Goal: Task Accomplishment & Management: Complete application form

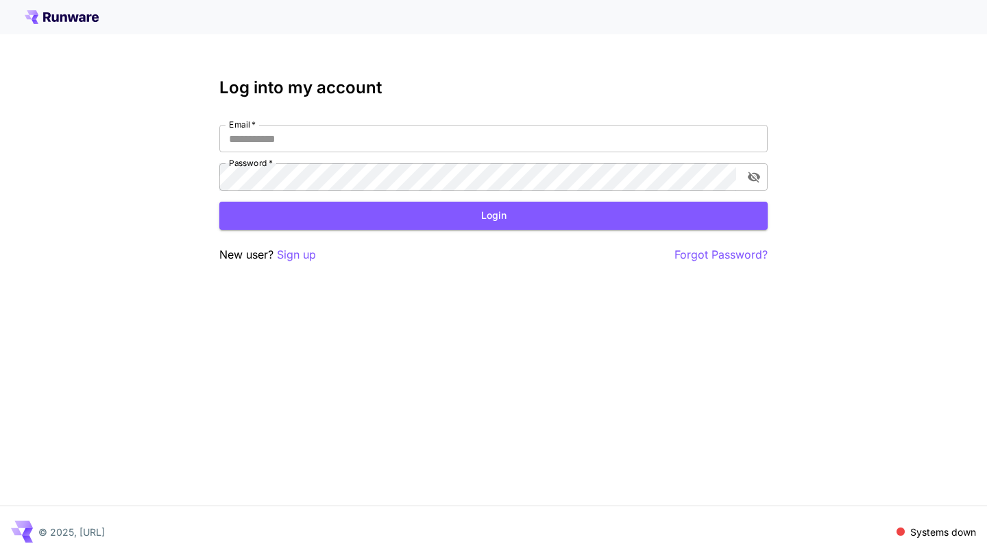
click at [284, 123] on div "Log into my account Email   * Email   * Password   * Password   * Login New use…" at bounding box center [493, 170] width 549 height 185
click at [290, 139] on input "Email   *" at bounding box center [493, 138] width 549 height 27
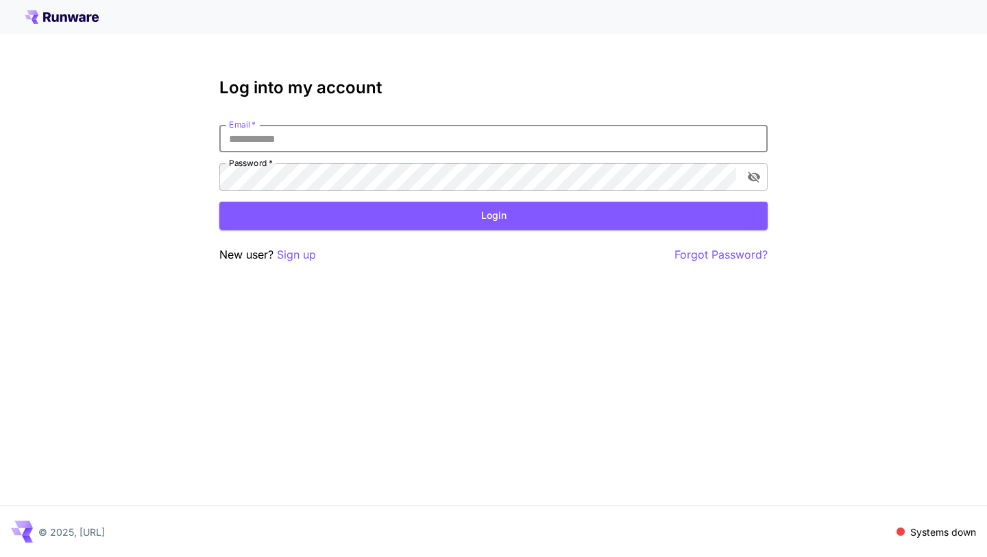
click at [332, 300] on div "Log into my account Email   * Email   * Password   * Password   * Login New use…" at bounding box center [493, 278] width 987 height 557
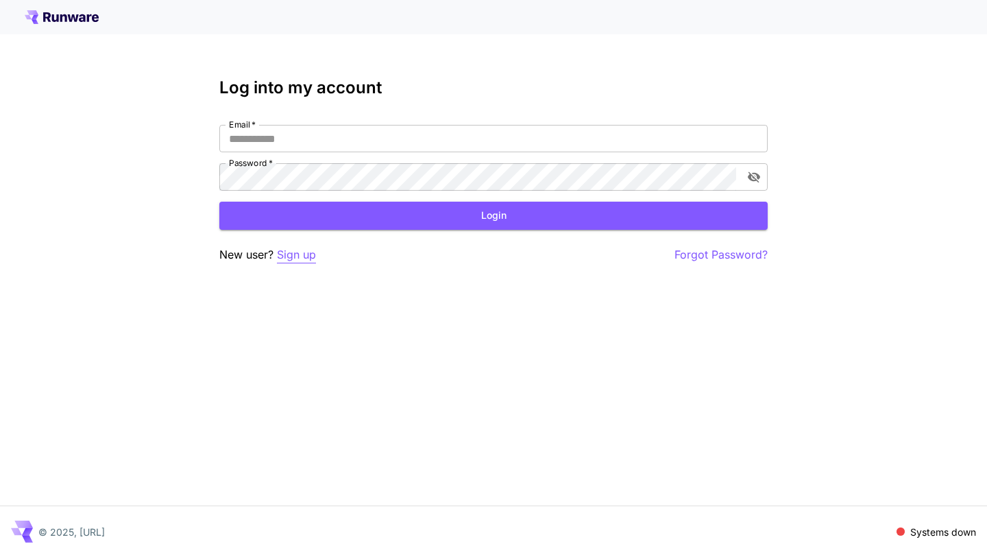
click at [296, 250] on p "Sign up" at bounding box center [296, 254] width 39 height 17
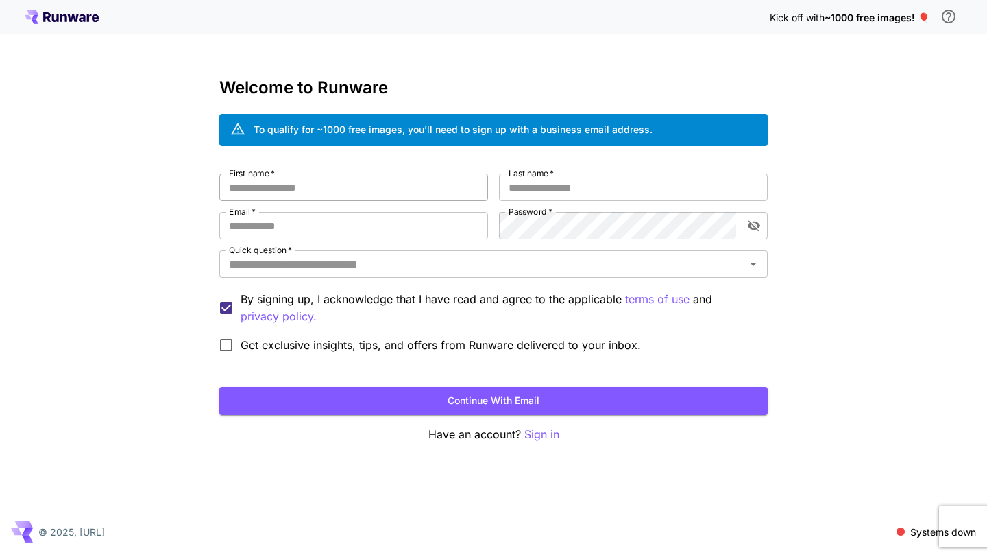
click at [289, 186] on input "First name   *" at bounding box center [353, 186] width 269 height 27
type input "********"
type input "*********"
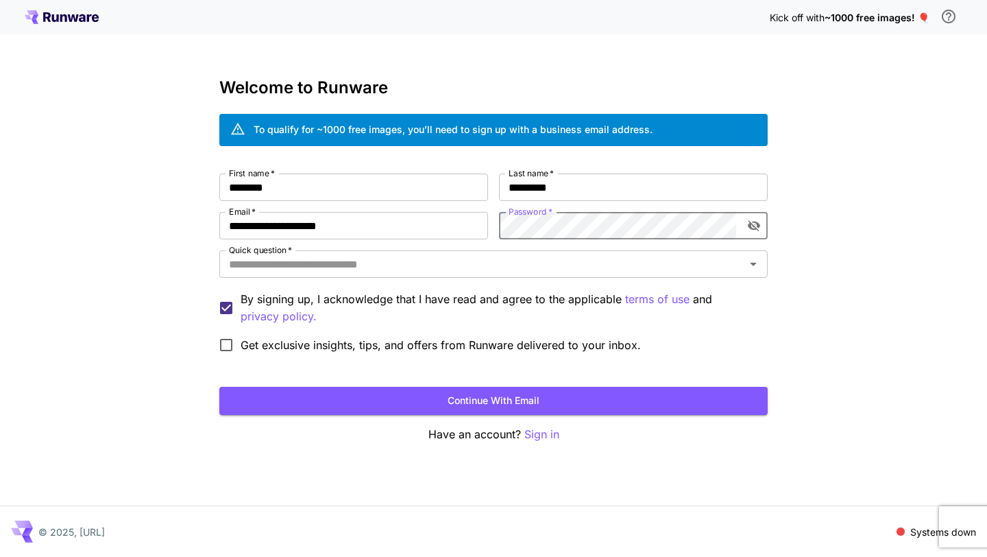
click at [752, 223] on icon "toggle password visibility" at bounding box center [754, 226] width 12 height 11
click at [327, 226] on input "**********" at bounding box center [353, 225] width 269 height 27
type input "**********"
click at [379, 261] on input "Quick question   *" at bounding box center [483, 263] width 518 height 19
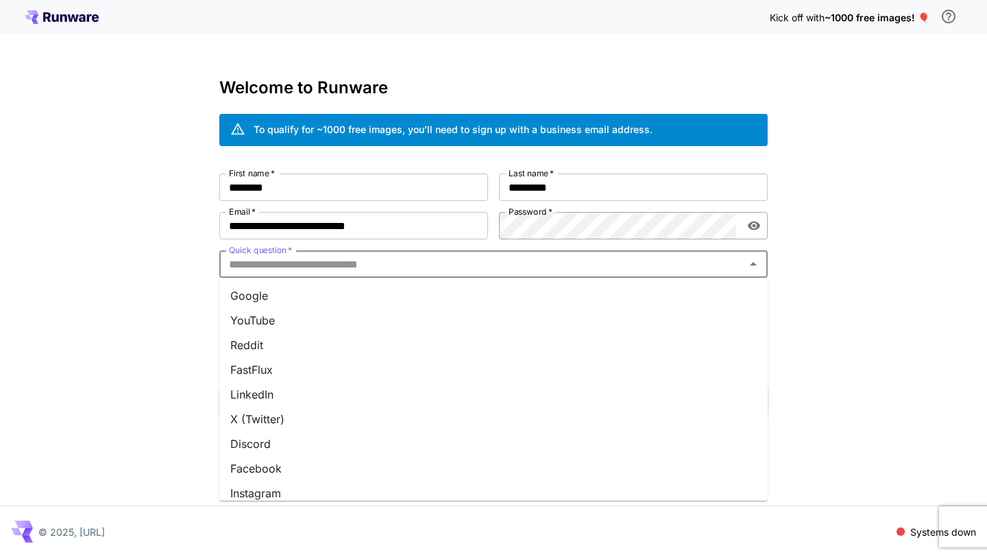
click at [362, 296] on li "Google" at bounding box center [493, 295] width 549 height 25
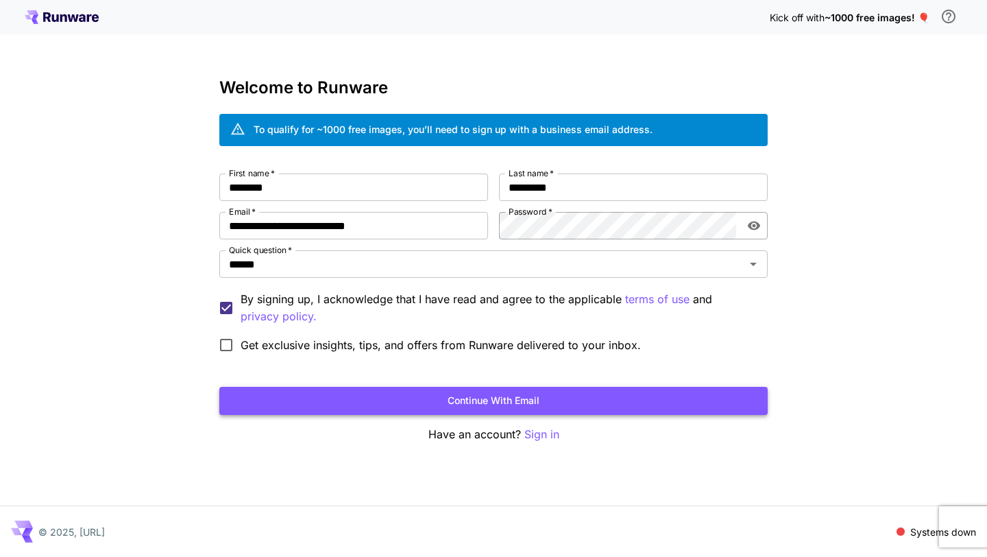
click at [376, 396] on button "Continue with email" at bounding box center [493, 401] width 549 height 28
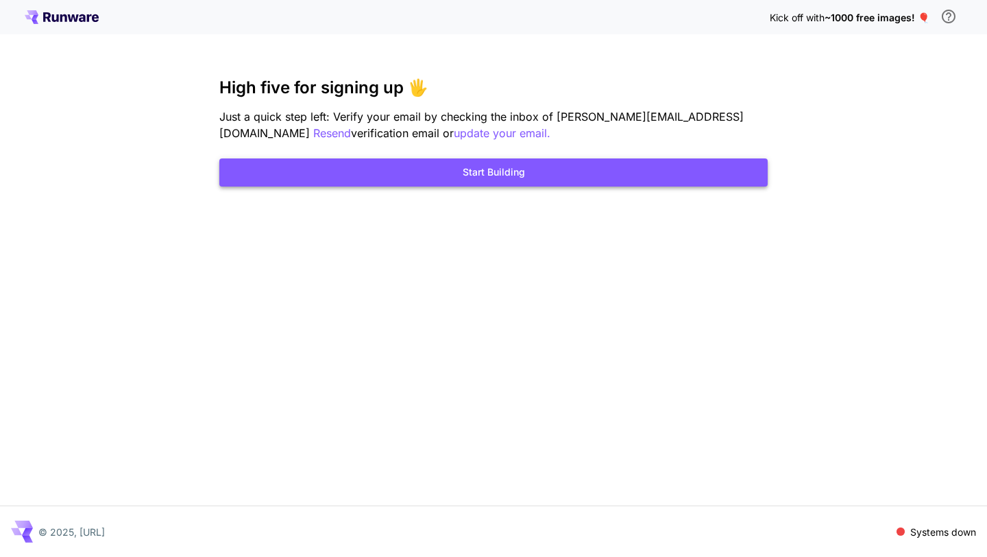
click at [449, 158] on button "Start Building" at bounding box center [493, 172] width 549 height 28
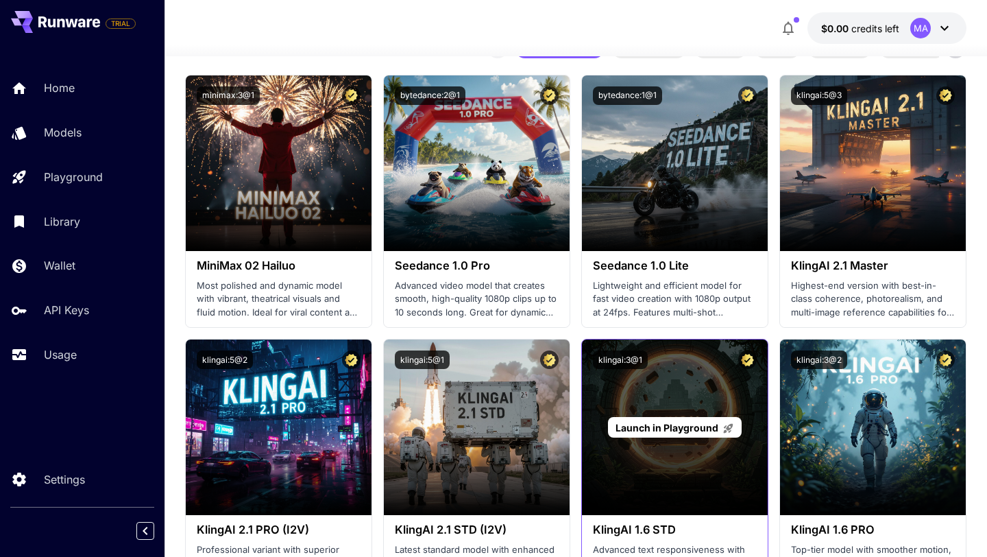
scroll to position [506, 0]
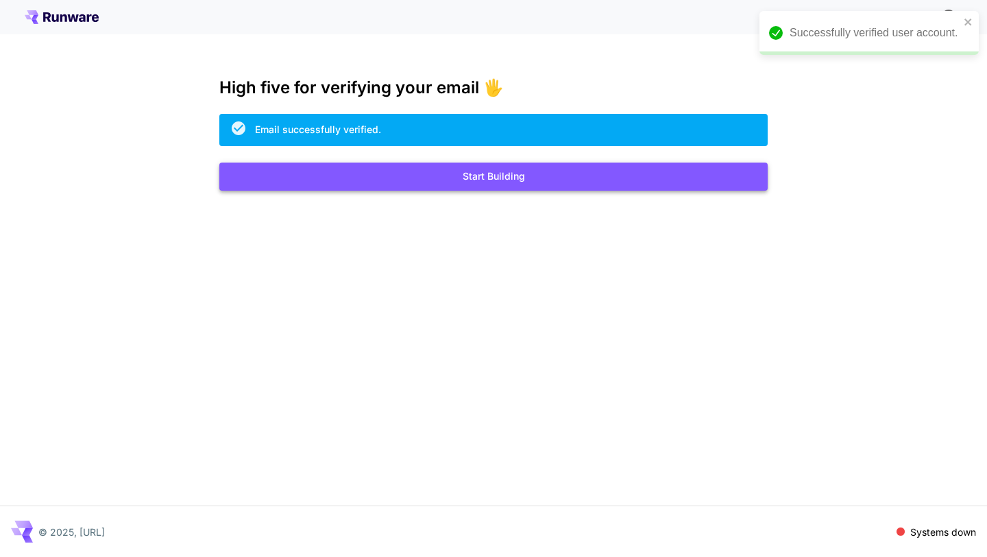
click at [481, 176] on button "Start Building" at bounding box center [493, 177] width 549 height 28
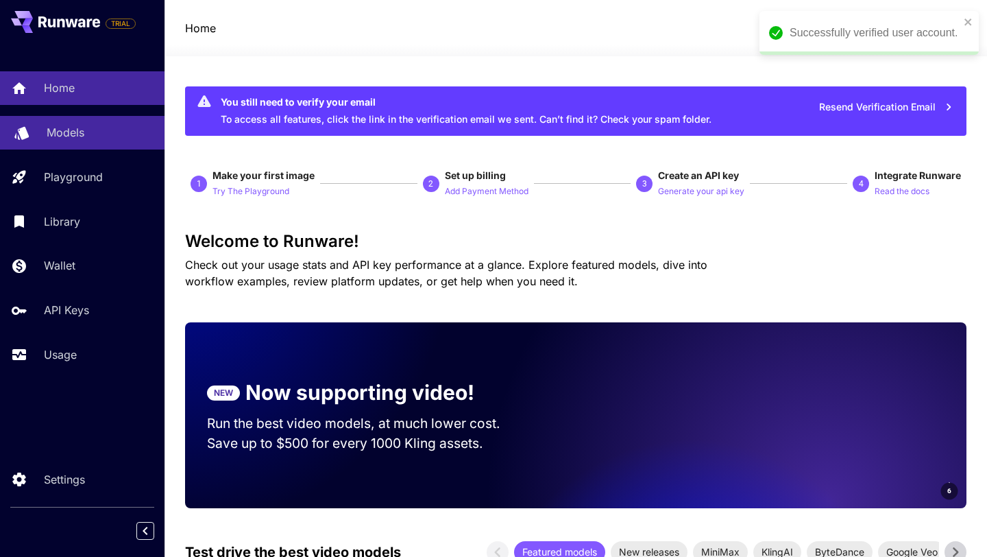
click at [64, 121] on link "Models" at bounding box center [82, 133] width 165 height 34
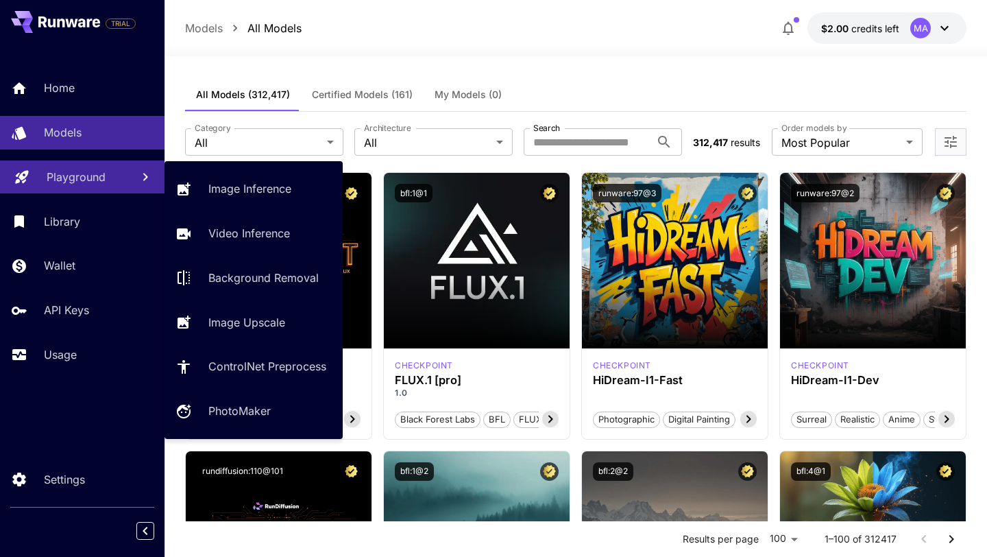
click at [75, 177] on p "Playground" at bounding box center [76, 177] width 59 height 16
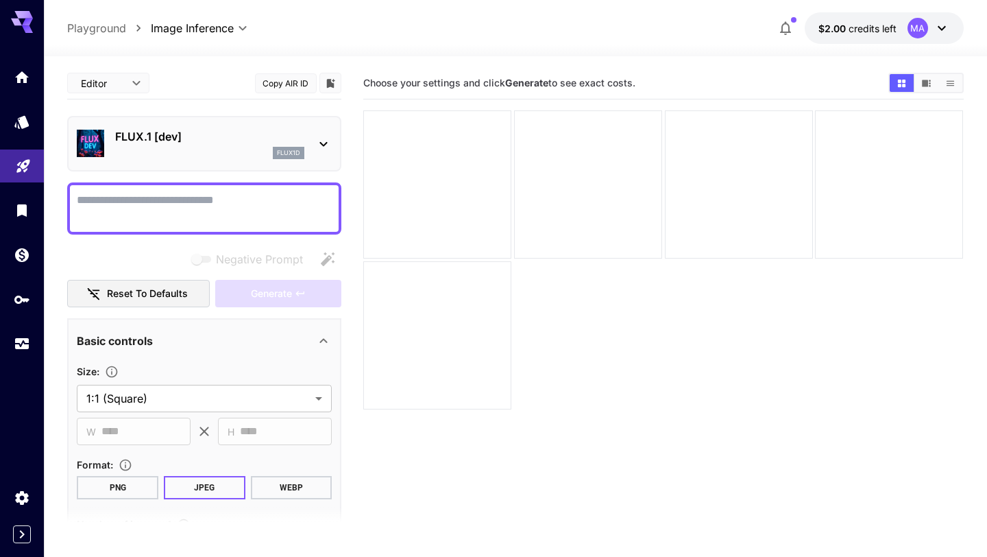
scroll to position [29, 0]
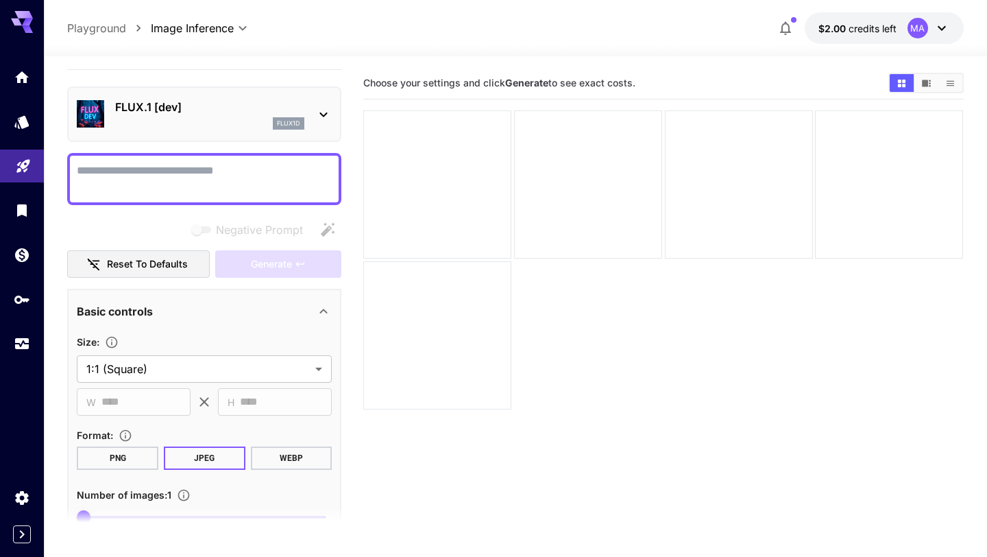
click at [276, 119] on div "flux1d" at bounding box center [289, 123] width 32 height 12
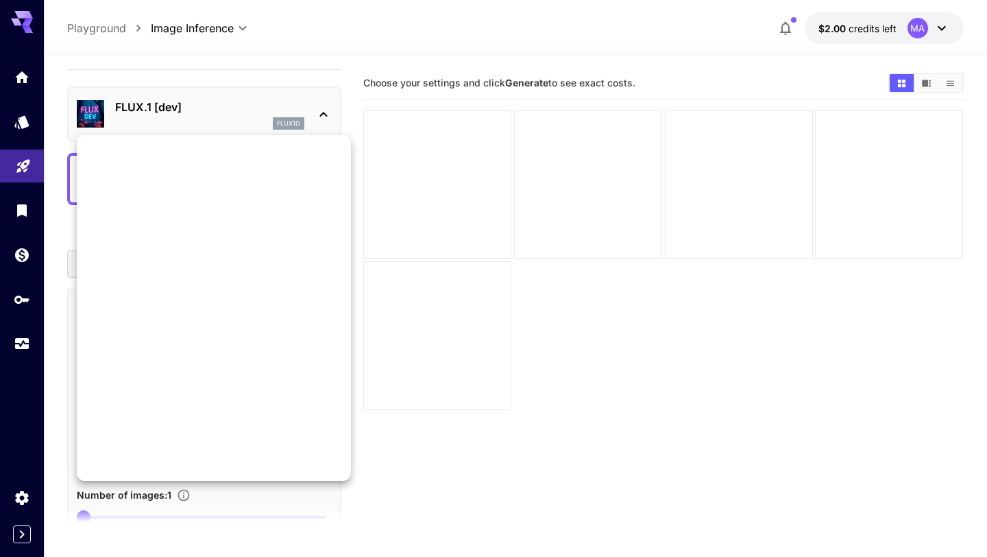
scroll to position [0, 0]
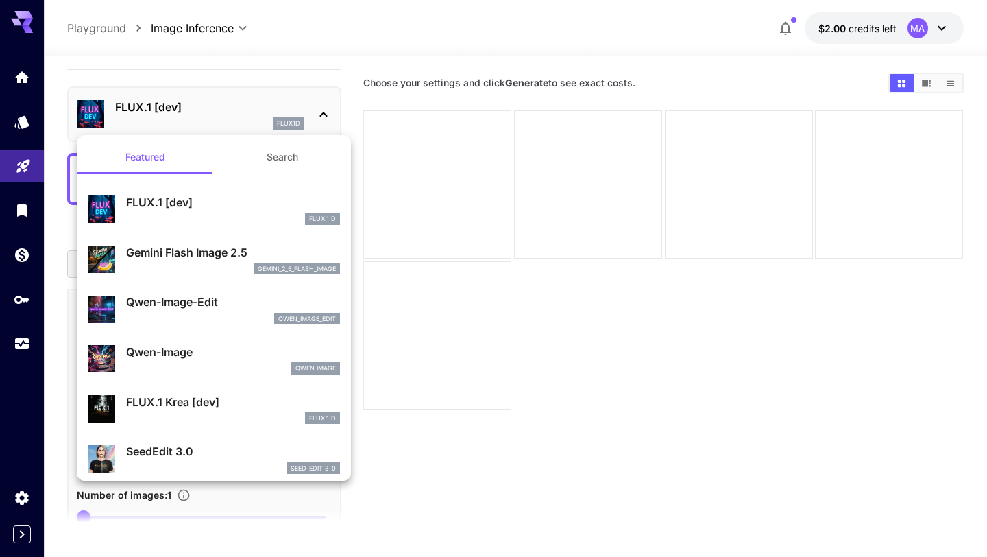
click at [267, 150] on button "Search" at bounding box center [282, 157] width 137 height 33
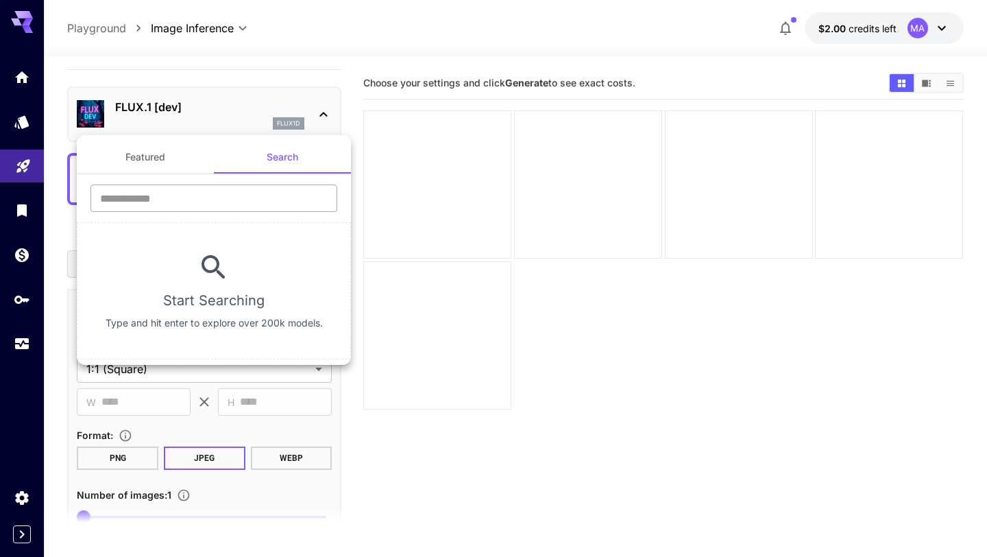
click at [262, 185] on input "text" at bounding box center [214, 197] width 247 height 27
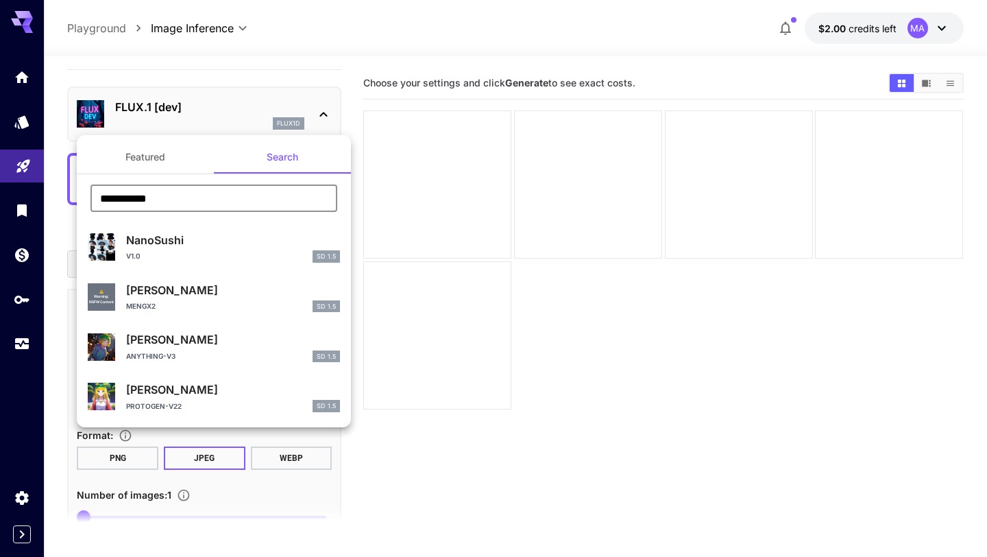
type input "**********"
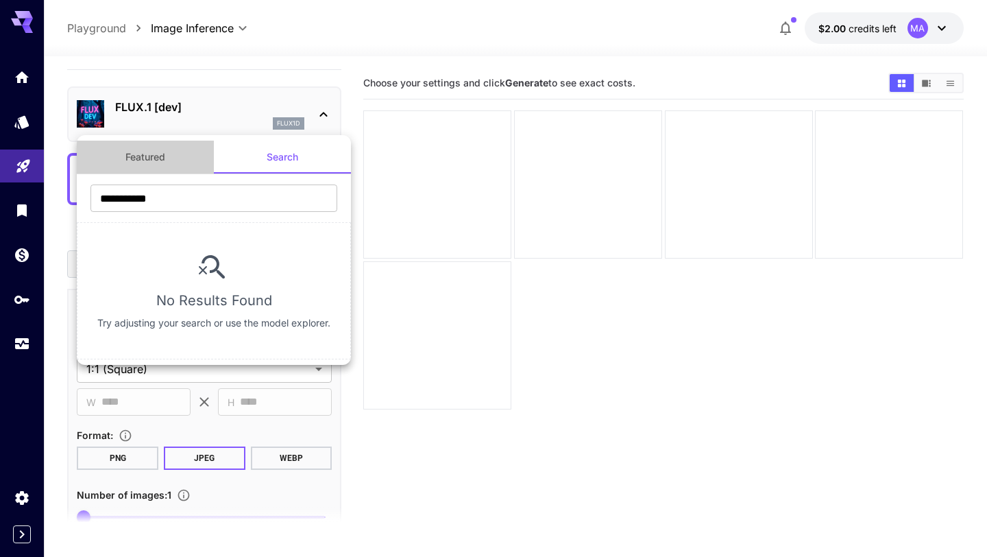
click at [154, 172] on button "Featured" at bounding box center [145, 157] width 137 height 33
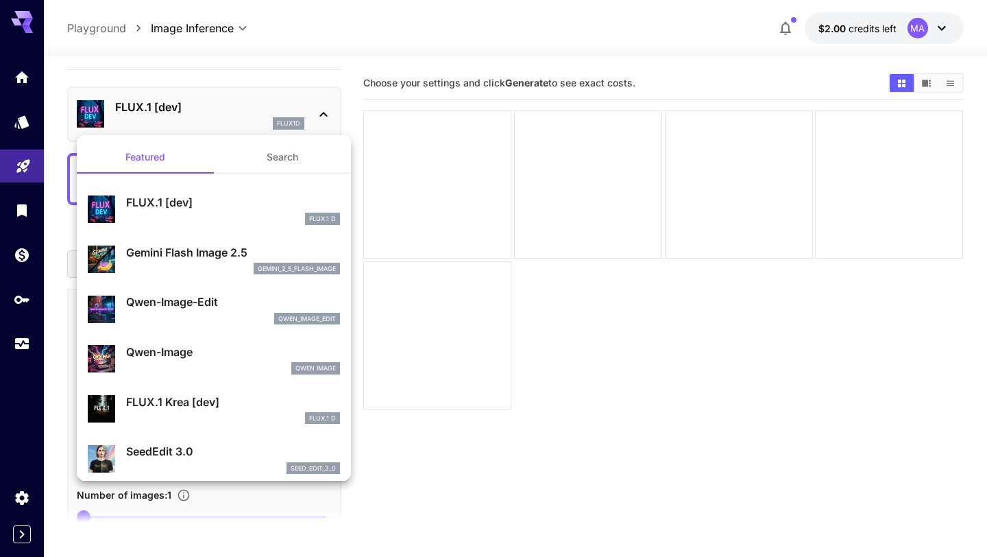
click at [213, 82] on div at bounding box center [493, 278] width 987 height 557
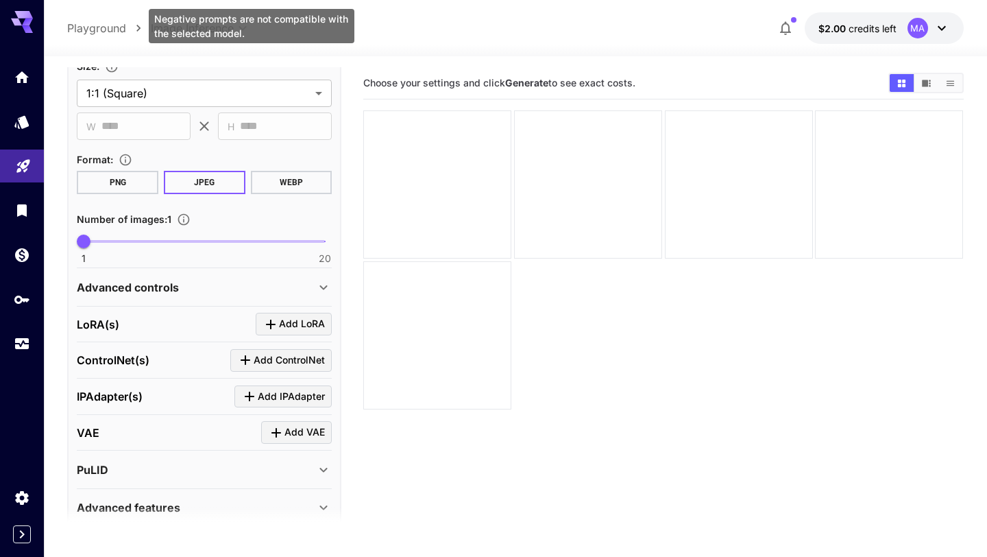
scroll to position [364, 0]
